Goal: Task Accomplishment & Management: Manage account settings

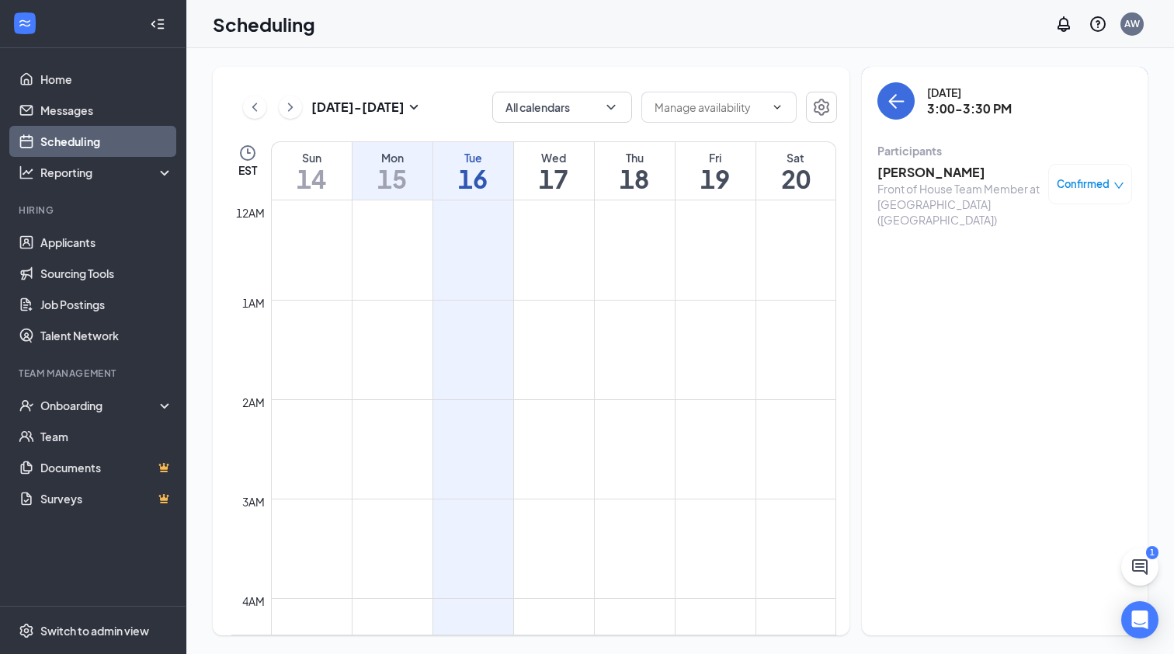
scroll to position [1364, 0]
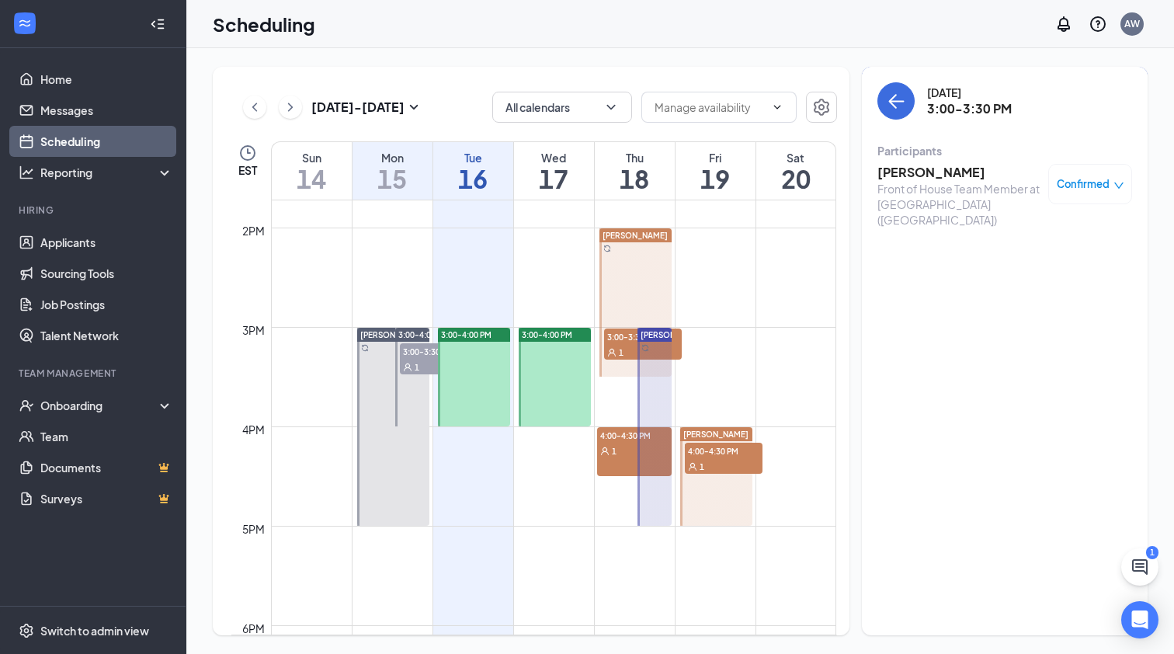
click at [484, 332] on span "3:00-4:00 PM" at bounding box center [466, 334] width 50 height 11
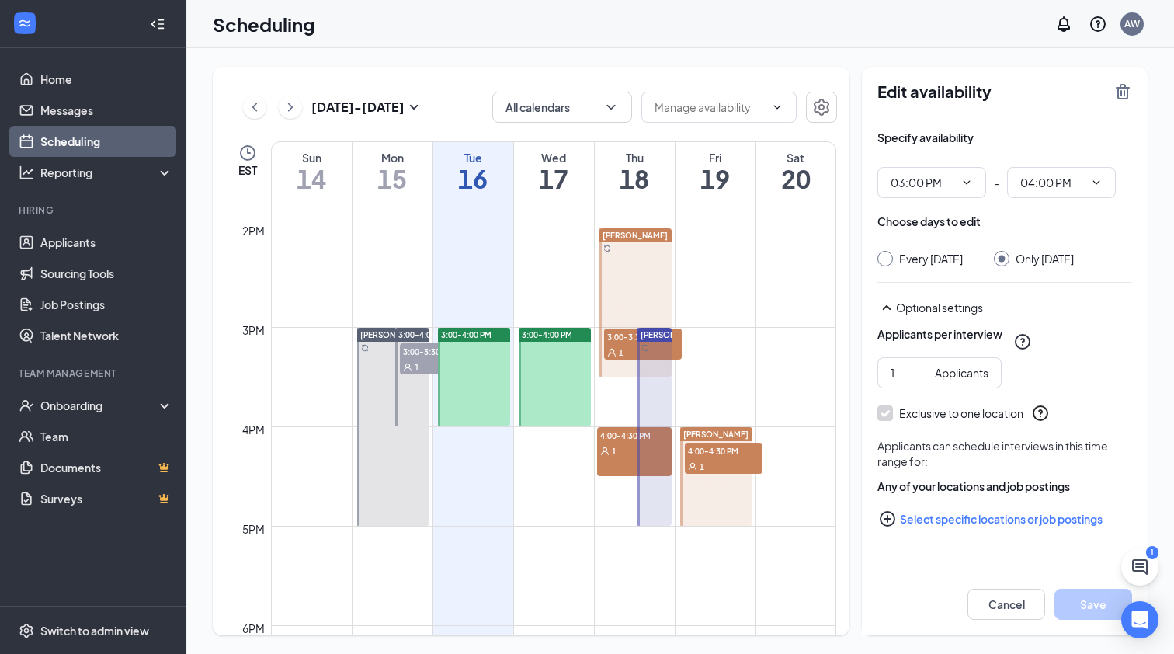
click at [1121, 102] on div "Edit availability" at bounding box center [1004, 101] width 255 height 38
click at [1120, 94] on icon "TrashOutline" at bounding box center [1122, 91] width 19 height 19
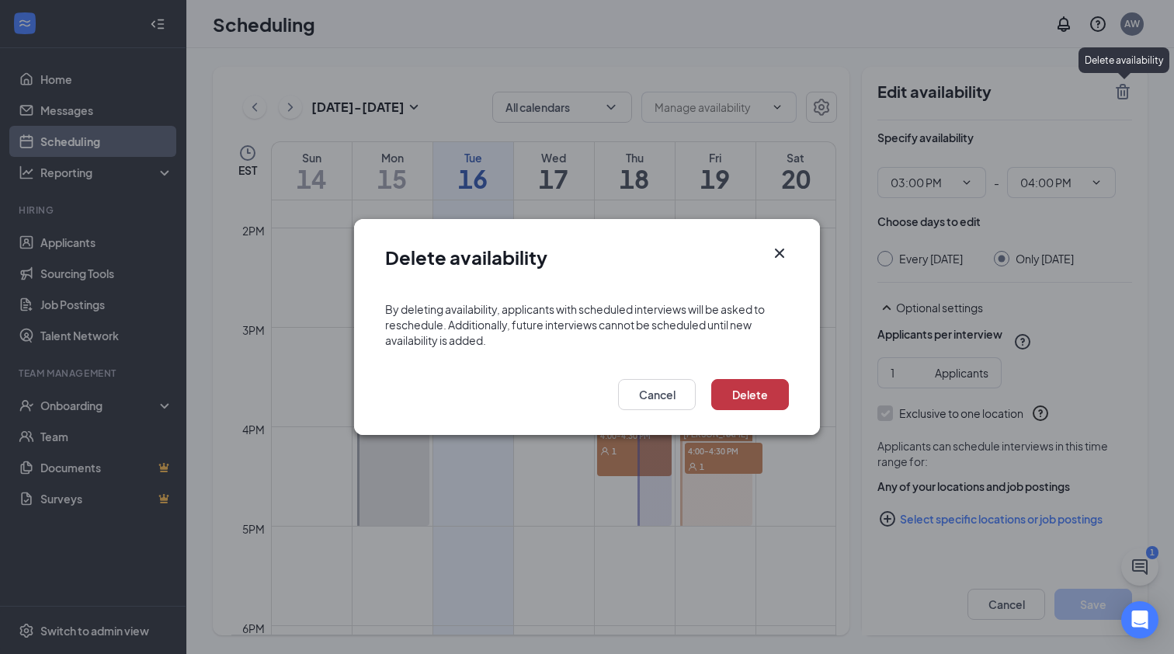
click at [755, 401] on button "Delete" at bounding box center [750, 394] width 78 height 31
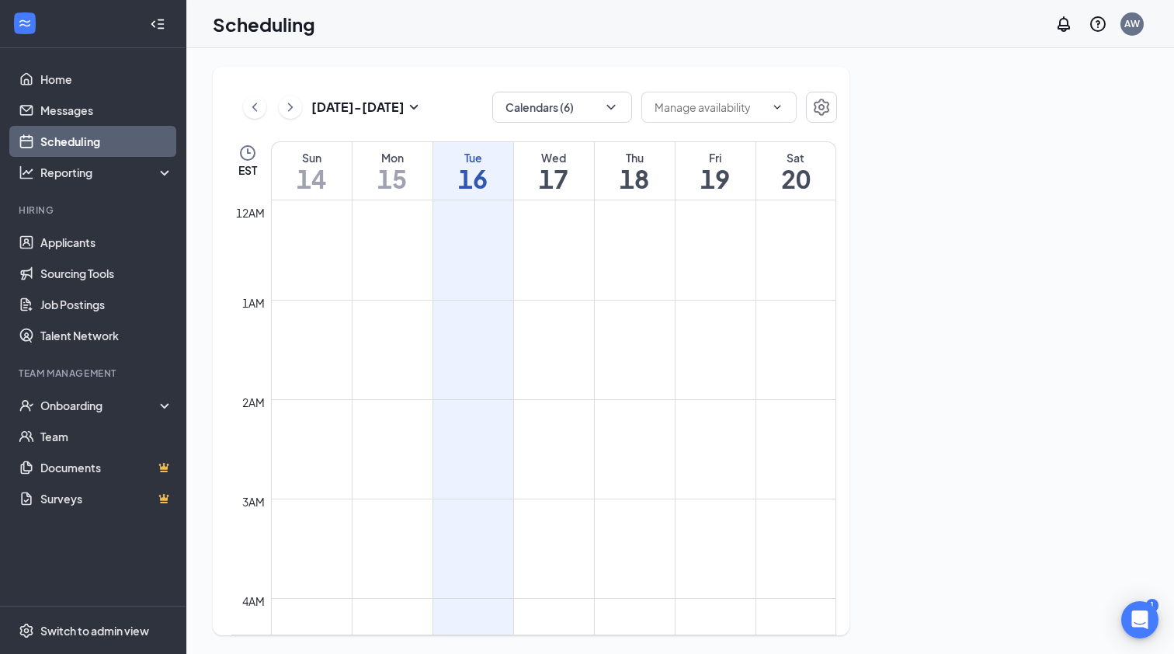
scroll to position [763, 0]
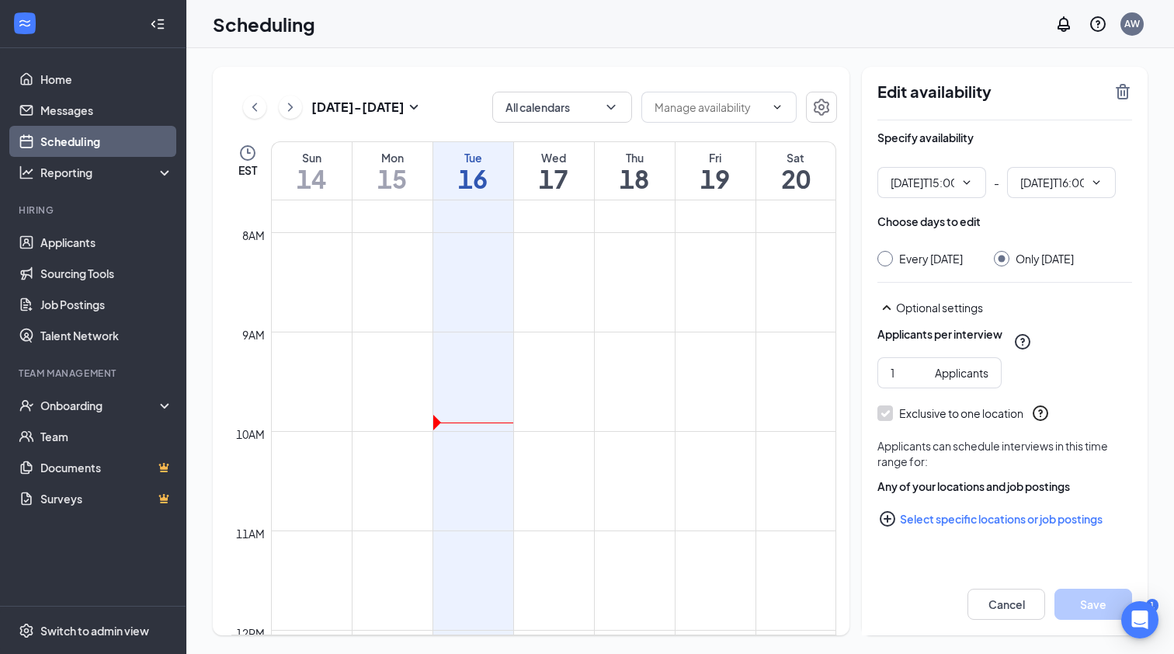
type input "03:00 PM"
type input "04:00 PM"
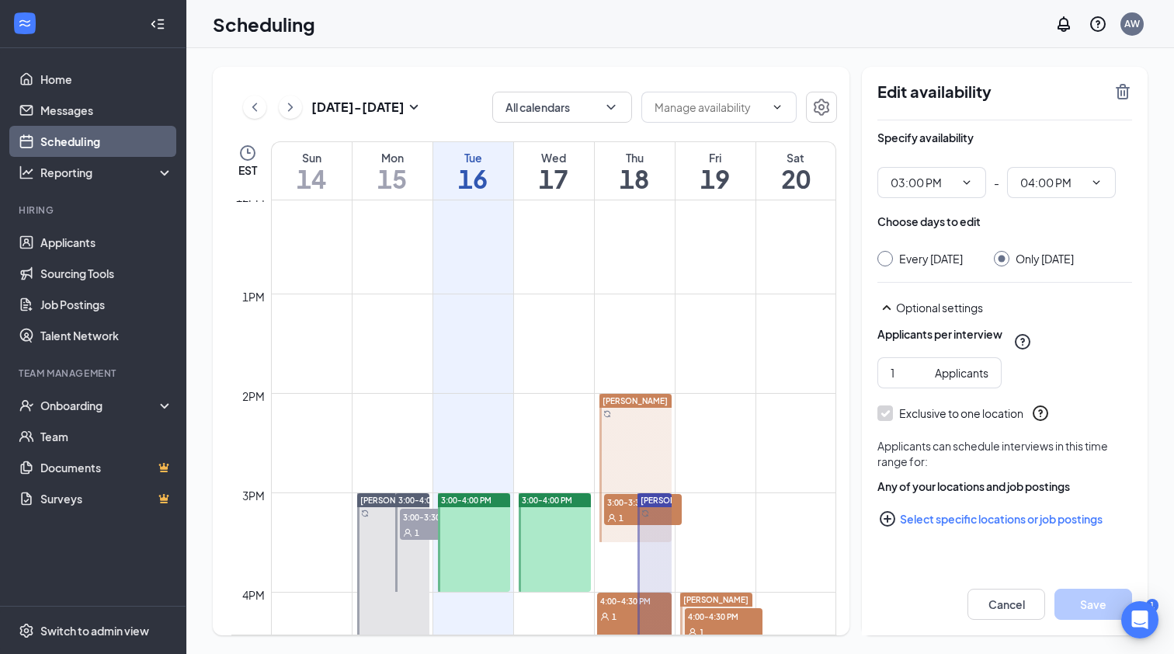
scroll to position [1261, 0]
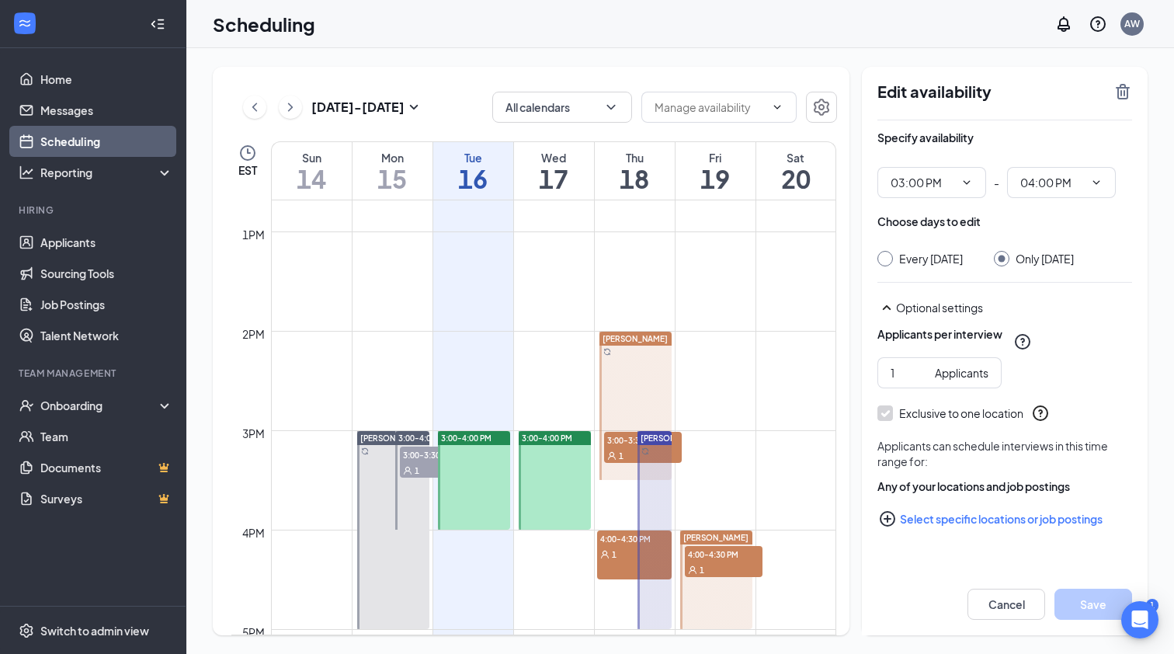
click at [492, 432] on div "3:00-4:00 PM" at bounding box center [474, 438] width 72 height 14
click at [1119, 101] on div "Edit availability" at bounding box center [1004, 101] width 255 height 38
click at [1119, 99] on icon "TrashOutline" at bounding box center [1122, 91] width 19 height 19
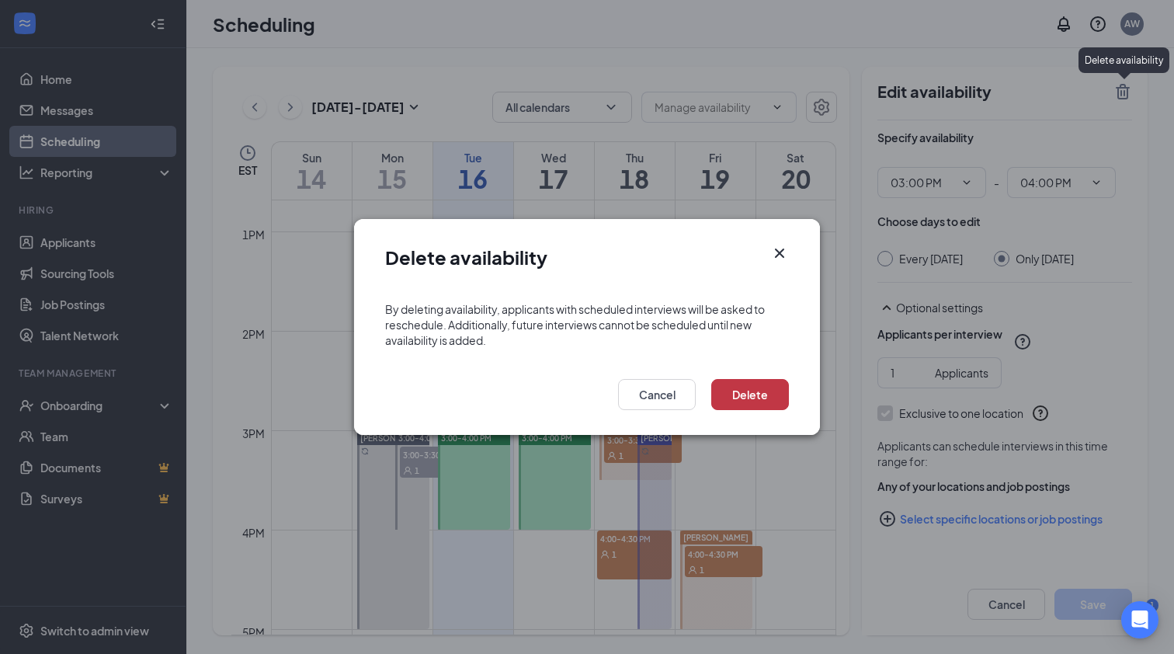
click at [757, 406] on button "Delete" at bounding box center [750, 394] width 78 height 31
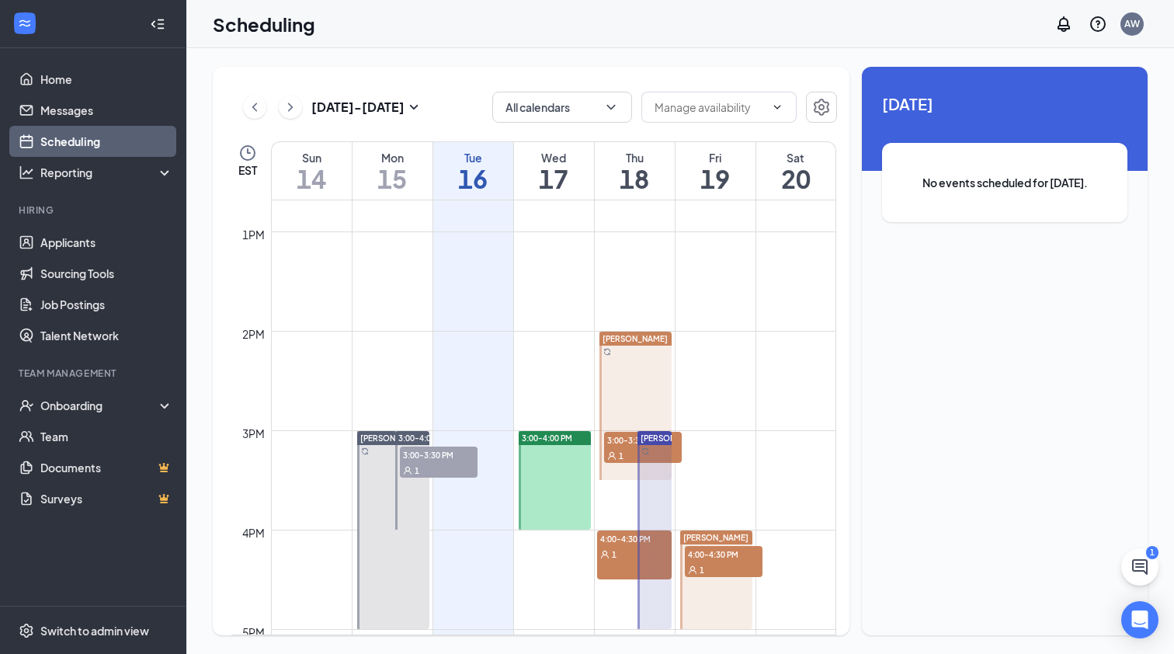
click at [685, 254] on td at bounding box center [553, 243] width 565 height 25
click at [99, 147] on link "Scheduling" at bounding box center [106, 141] width 133 height 31
